Goal: Transaction & Acquisition: Purchase product/service

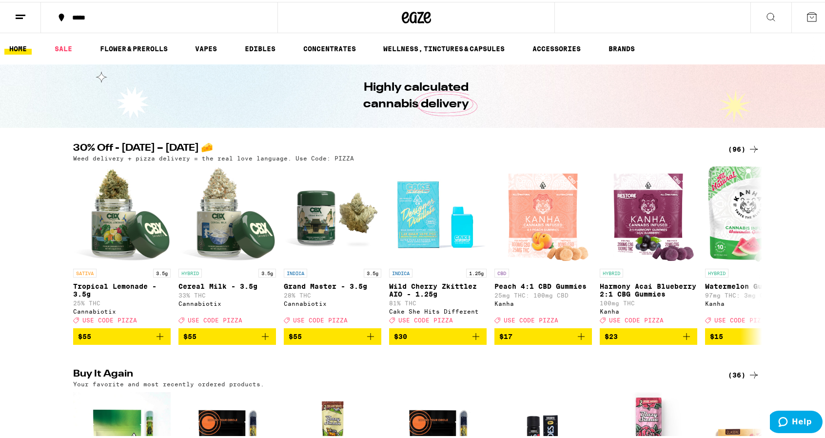
click at [755, 145] on icon at bounding box center [754, 147] width 12 height 12
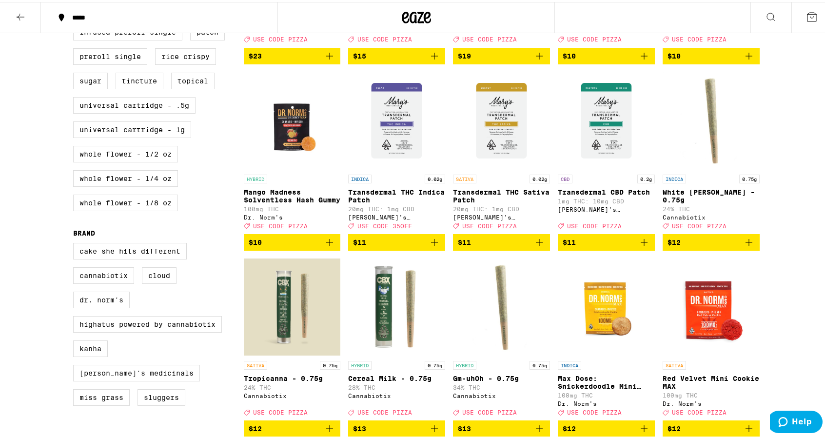
scroll to position [406, 0]
